Goal: Find specific page/section: Find specific page/section

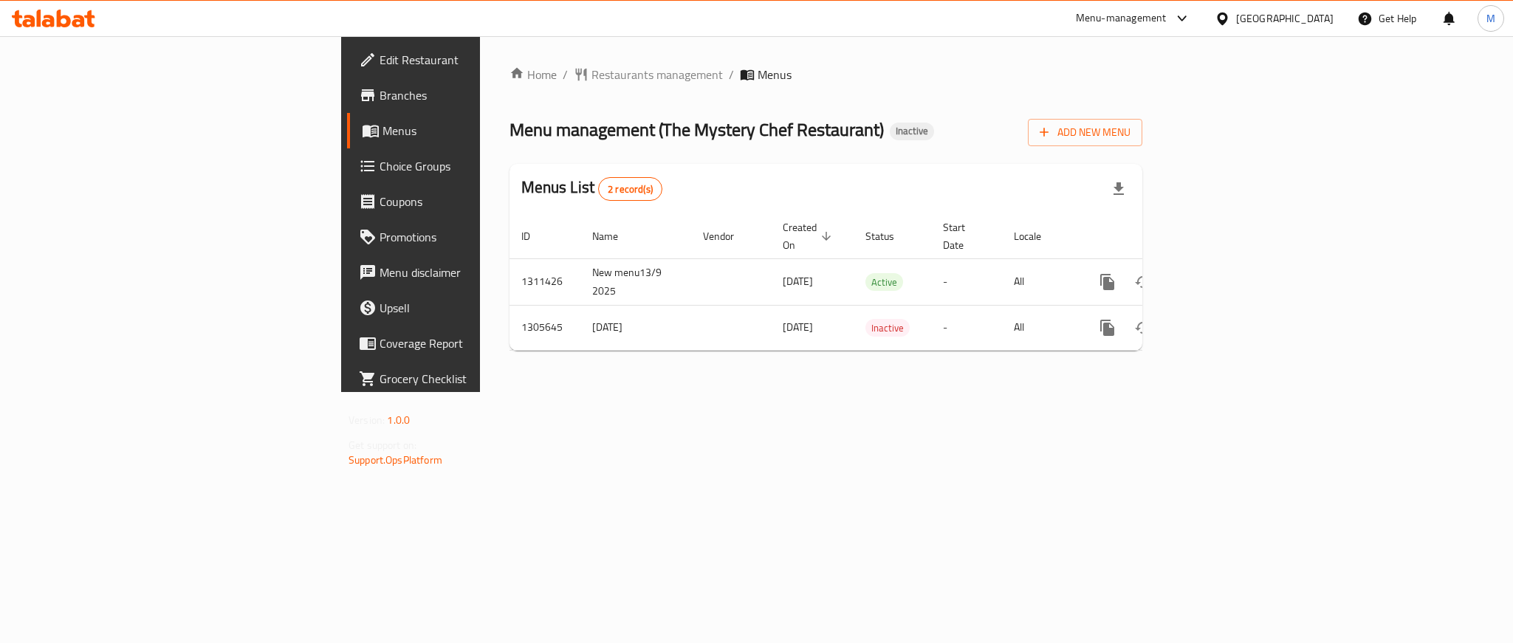
click at [879, 392] on div "Home / Restaurants management / Menus Menu management ( The Mystery Chef Restau…" at bounding box center [826, 214] width 692 height 356
click at [1071, 168] on div "Menus List 2 record(s)" at bounding box center [826, 189] width 633 height 50
drag, startPoint x: 1112, startPoint y: 151, endPoint x: 944, endPoint y: 143, distance: 168.6
click at [944, 143] on div "Menu management ( The Mystery Chef Restaurant ) Inactive Add New Menu" at bounding box center [826, 129] width 633 height 33
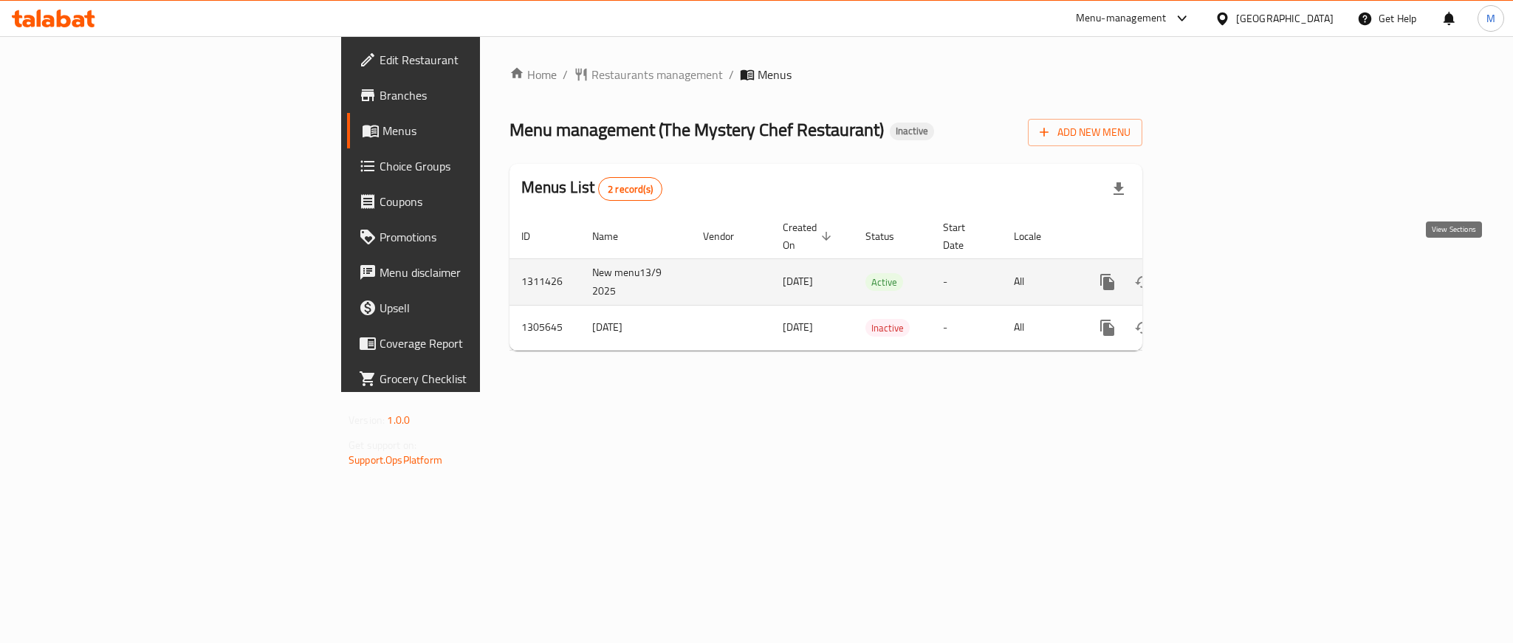
click at [1221, 275] on icon "enhanced table" at bounding box center [1213, 281] width 13 height 13
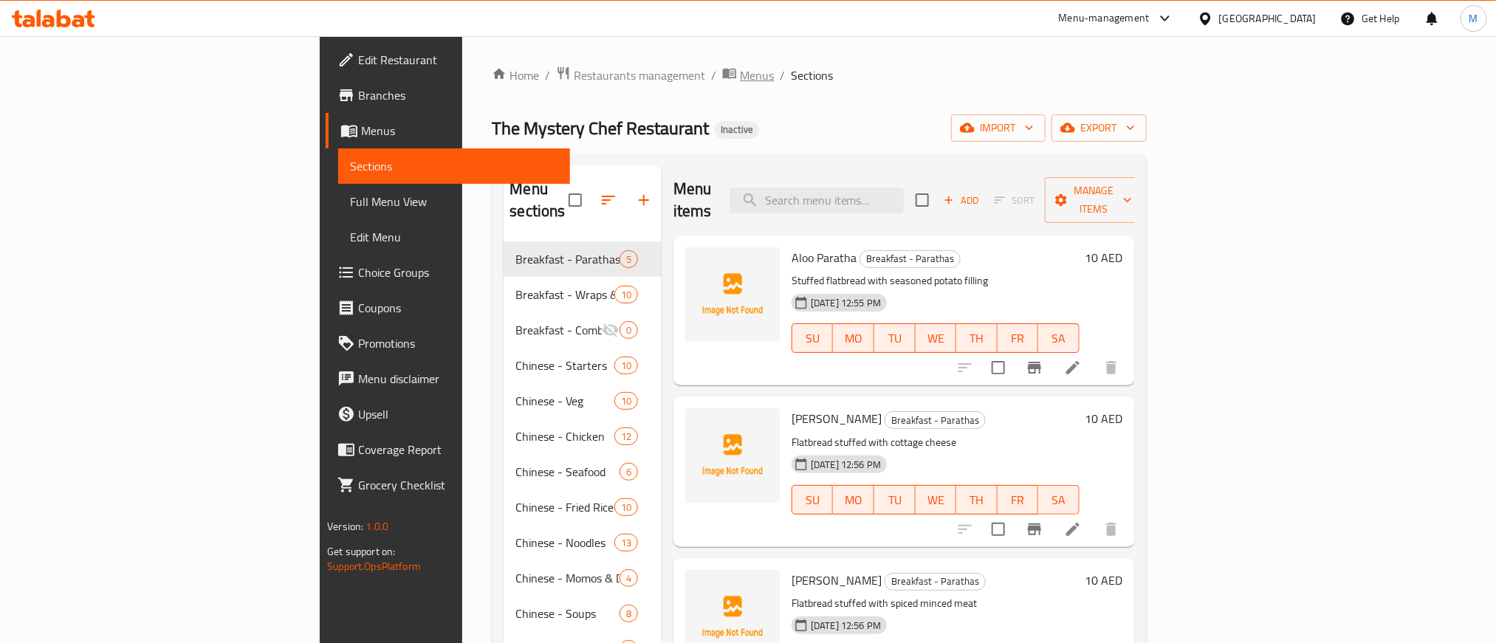
click at [740, 82] on span "Menus" at bounding box center [757, 75] width 34 height 18
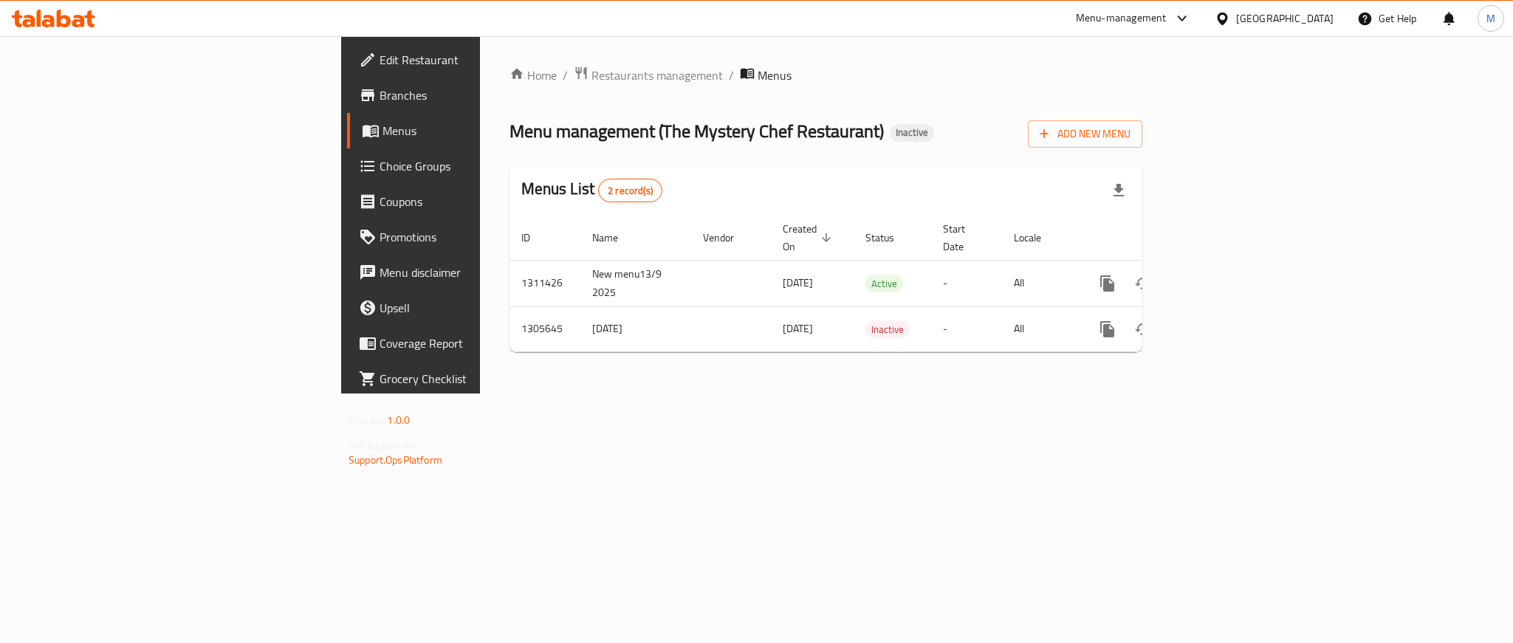
click at [940, 148] on div "Home / Restaurants management / Menus Menu management ( The Mystery Chef Restau…" at bounding box center [826, 215] width 633 height 298
click at [347, 105] on link "Branches" at bounding box center [470, 95] width 247 height 35
click at [1142, 137] on div "Menu management ( The Mystery Chef Restaurant ) Inactive Add New Menu" at bounding box center [826, 129] width 633 height 33
click at [80, 16] on icon at bounding box center [78, 21] width 13 height 13
